Goal: Check status: Check status

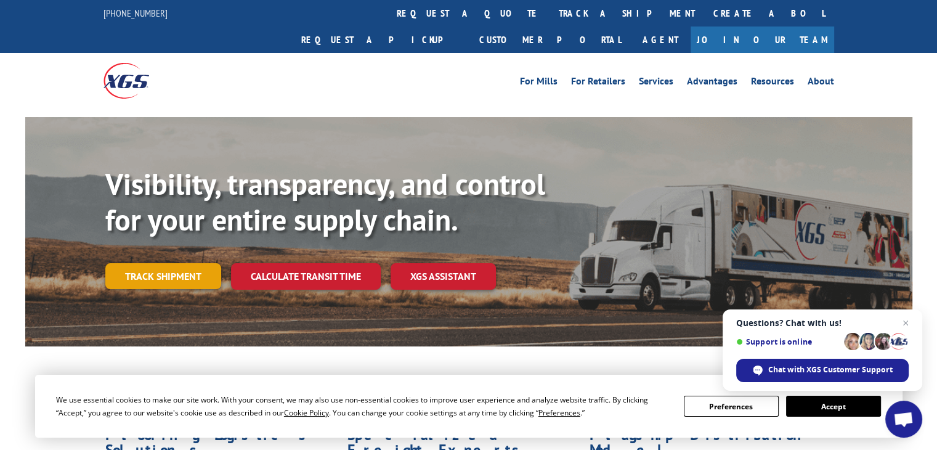
click at [142, 263] on link "Track shipment" at bounding box center [163, 276] width 116 height 26
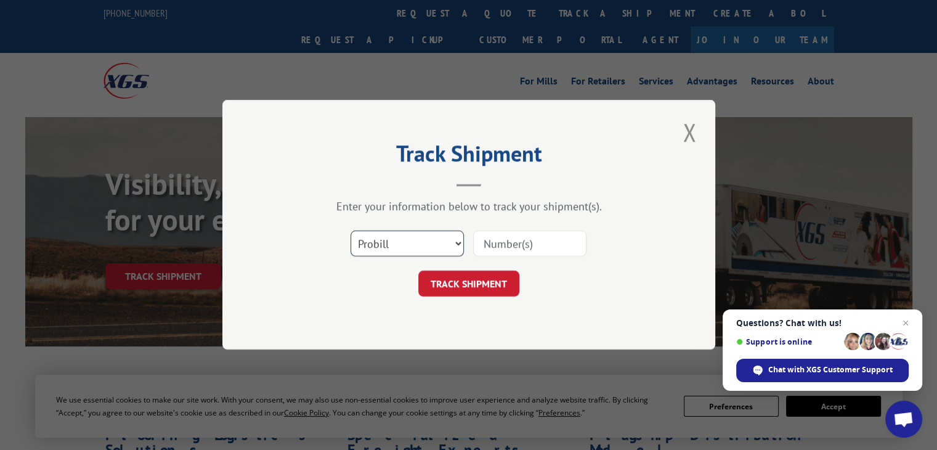
click at [453, 248] on select "Select category... Probill BOL PO" at bounding box center [406, 244] width 113 height 26
select select "bol"
click at [350, 231] on select "Select category... Probill BOL PO" at bounding box center [406, 244] width 113 height 26
click at [545, 249] on input at bounding box center [529, 244] width 113 height 26
type input "1696750085"
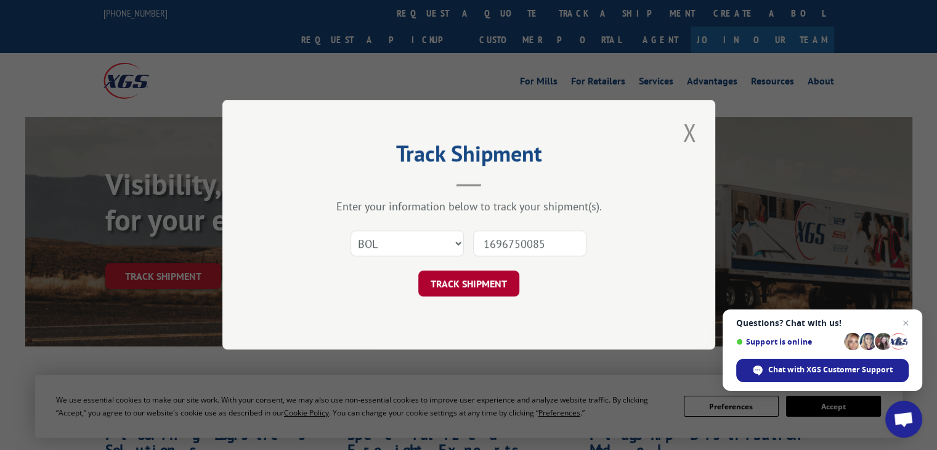
click at [480, 285] on button "TRACK SHIPMENT" at bounding box center [468, 284] width 101 height 26
